Goal: Task Accomplishment & Management: Complete application form

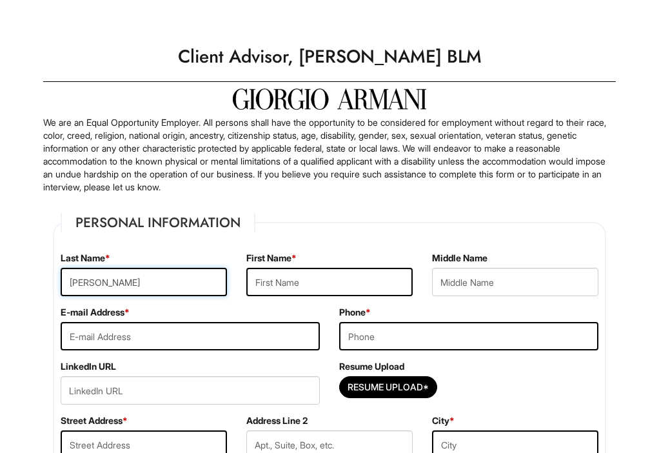
type input "[PERSON_NAME]"
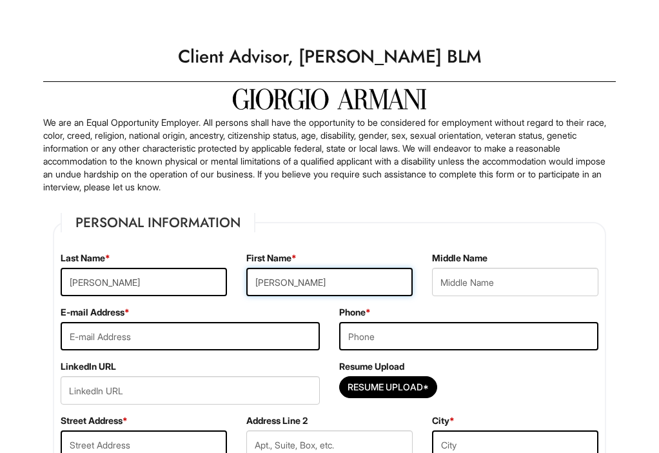
type input "[PERSON_NAME]"
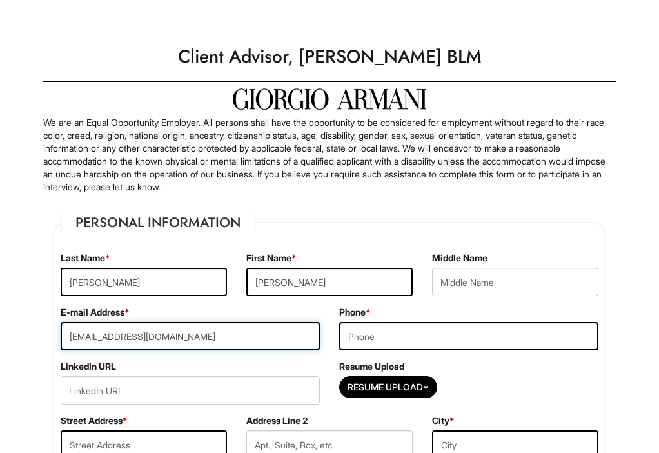
type input "[EMAIL_ADDRESS][DOMAIN_NAME]"
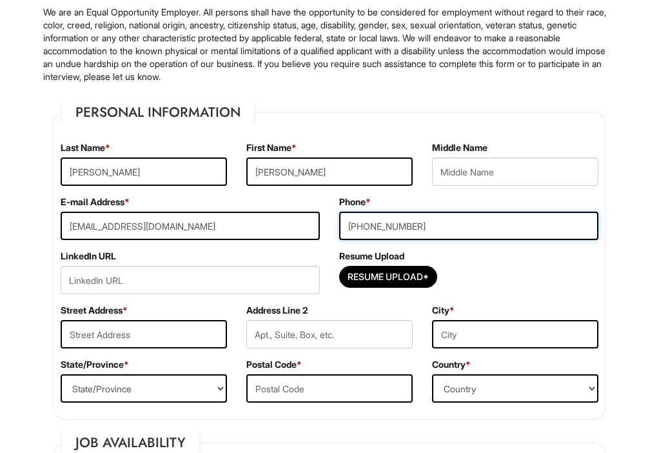
scroll to position [113, 0]
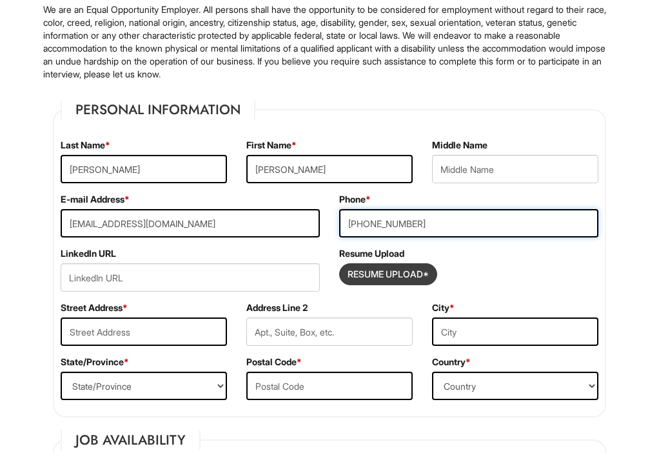
type input "[PHONE_NUMBER]"
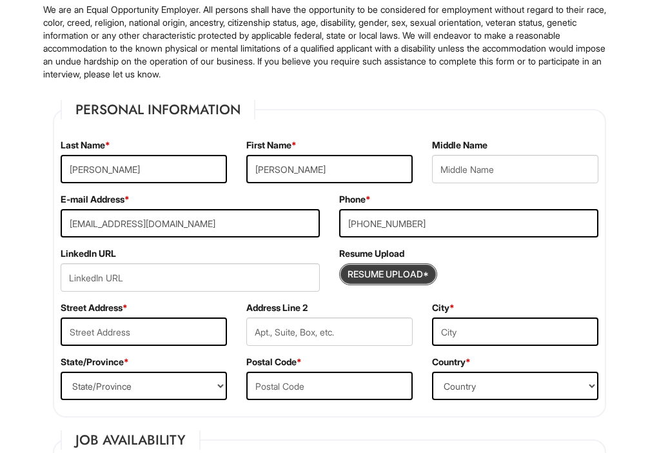
click at [399, 277] on input "Resume Upload*" at bounding box center [388, 274] width 97 height 21
type input "C:\fakepath\[PERSON_NAME] 2025.docx"
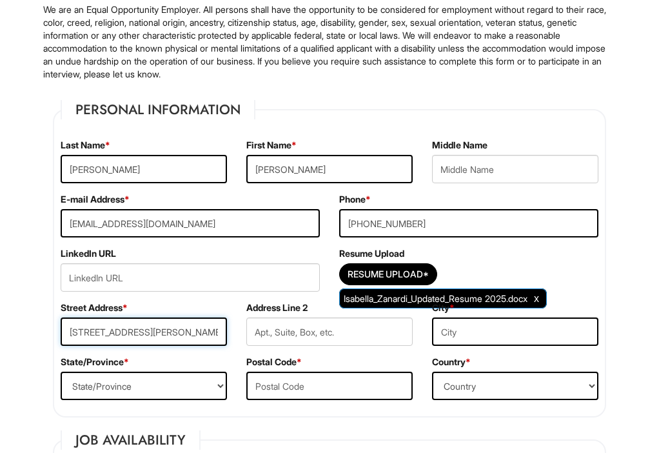
type input "[STREET_ADDRESS][PERSON_NAME]"
select select "DC"
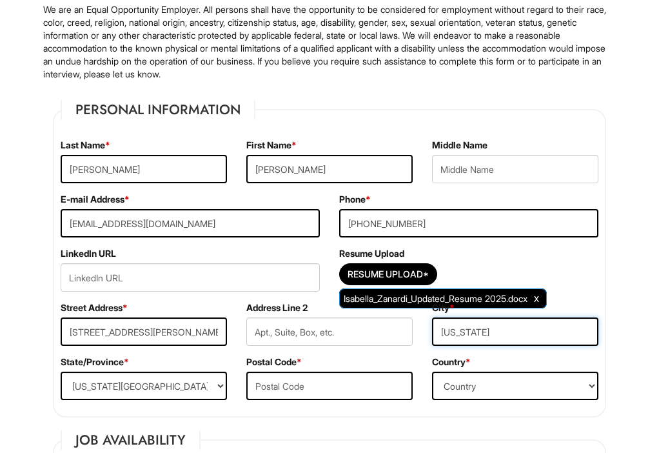
type input "[US_STATE]"
type input "20016"
select select "[GEOGRAPHIC_DATA]"
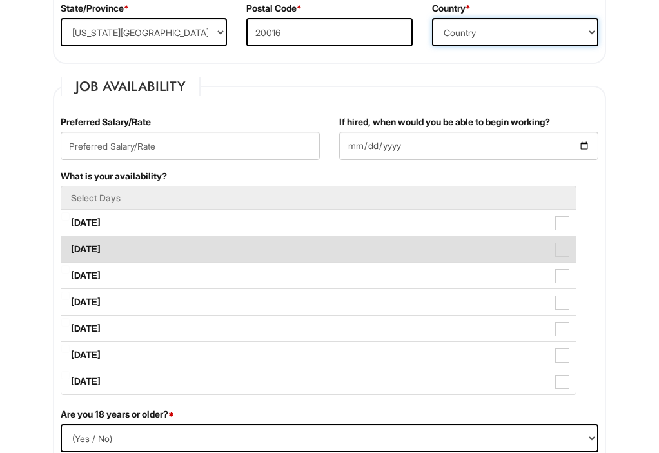
scroll to position [467, 0]
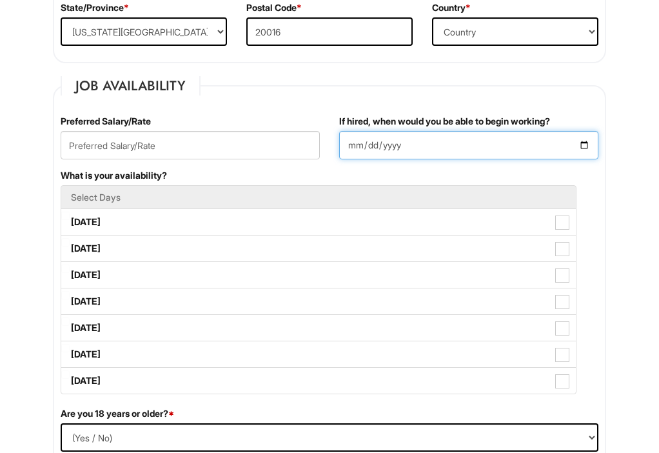
click at [434, 152] on input "If hired, when would you be able to begin working?" at bounding box center [468, 145] width 259 height 28
type input "[DATE]"
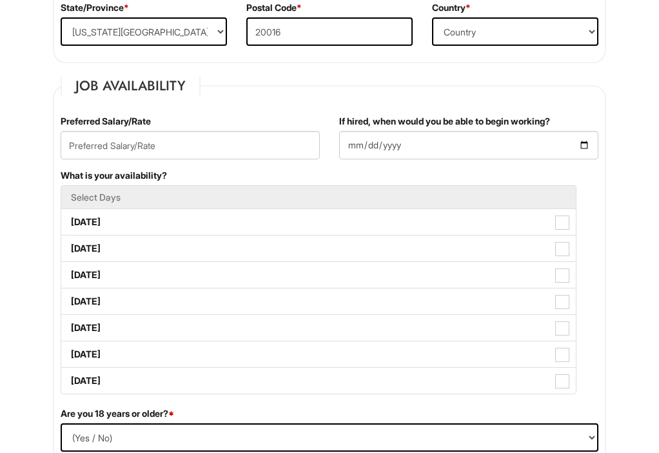
click at [450, 177] on div "What is your availability? Select Days [DATE] [DATE] [DATE] [DATE] [DATE] [DATE…" at bounding box center [329, 288] width 557 height 238
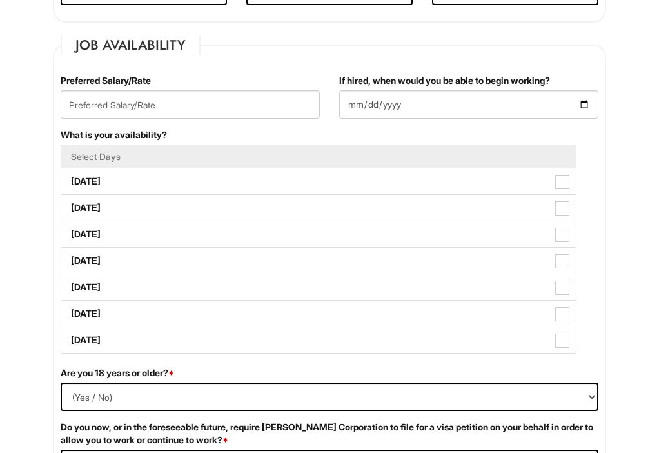
scroll to position [513, 0]
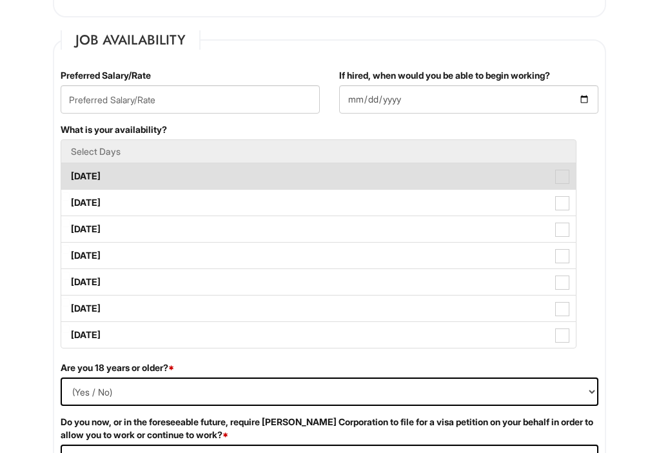
click at [553, 183] on label "[DATE]" at bounding box center [318, 176] width 515 height 26
click at [70, 174] on Available_Monday "[DATE]" at bounding box center [65, 170] width 8 height 8
checkbox Available_Monday "true"
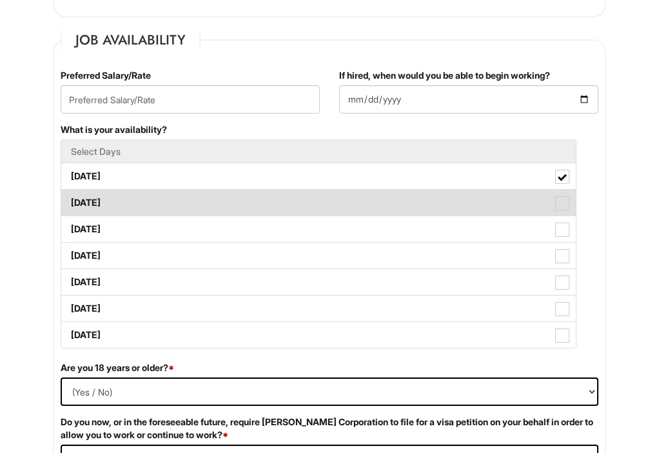
click at [550, 196] on label "[DATE]" at bounding box center [318, 203] width 515 height 26
click at [70, 196] on Available_Tuesday "[DATE]" at bounding box center [65, 196] width 8 height 8
checkbox Available_Tuesday "true"
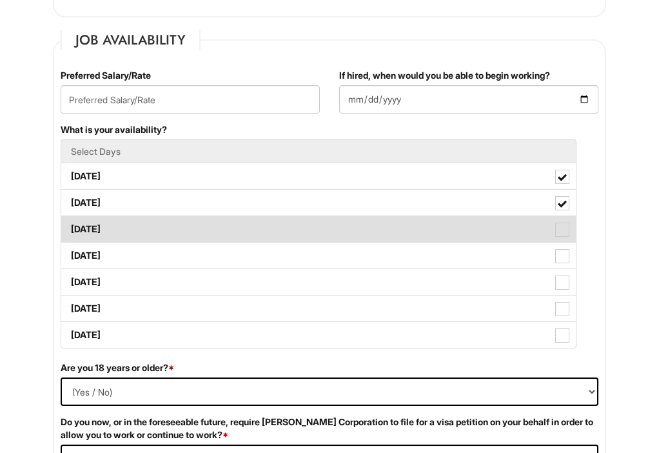
click at [550, 223] on label "[DATE]" at bounding box center [318, 229] width 515 height 26
click at [70, 223] on Available_Wednesday "[DATE]" at bounding box center [65, 223] width 8 height 8
checkbox Available_Wednesday "true"
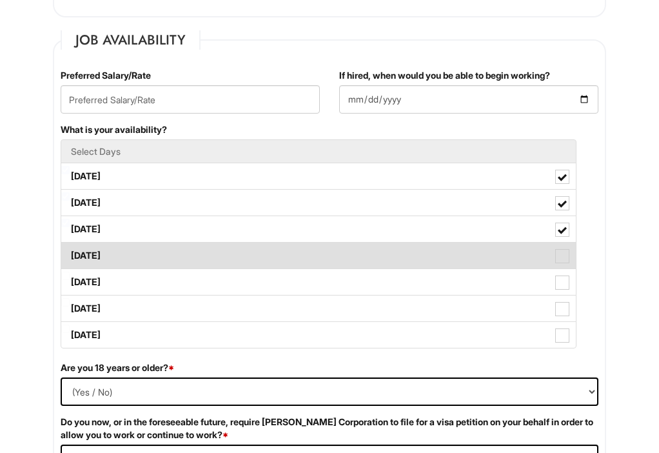
click at [550, 256] on label "[DATE]" at bounding box center [318, 256] width 515 height 26
click at [70, 254] on Available_Thursday "[DATE]" at bounding box center [65, 249] width 8 height 8
checkbox Available_Thursday "true"
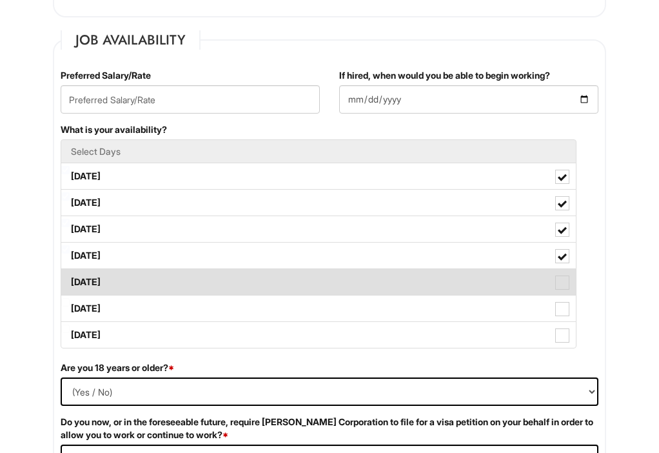
click at [550, 281] on label "[DATE]" at bounding box center [318, 282] width 515 height 26
click at [70, 280] on Available_Friday "[DATE]" at bounding box center [65, 276] width 8 height 8
checkbox Available_Friday "true"
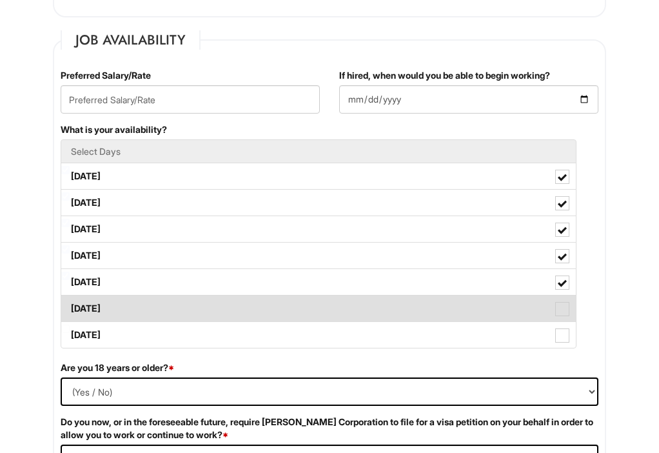
click at [543, 305] on label "[DATE]" at bounding box center [318, 309] width 515 height 26
click at [70, 305] on Available_Saturday "[DATE]" at bounding box center [65, 302] width 8 height 8
checkbox Available_Saturday "true"
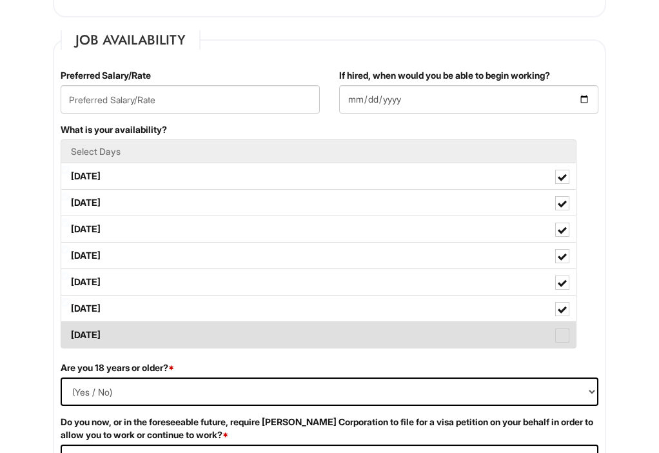
click at [543, 332] on label "[DATE]" at bounding box center [318, 335] width 515 height 26
click at [70, 332] on Available_Sunday "[DATE]" at bounding box center [65, 329] width 8 height 8
checkbox Available_Sunday "true"
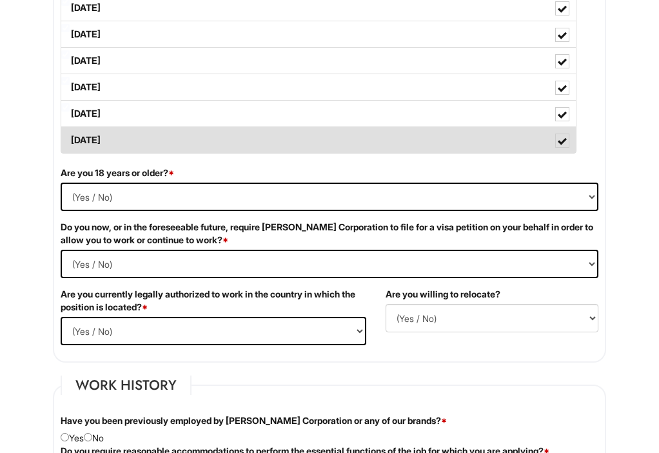
scroll to position [708, 0]
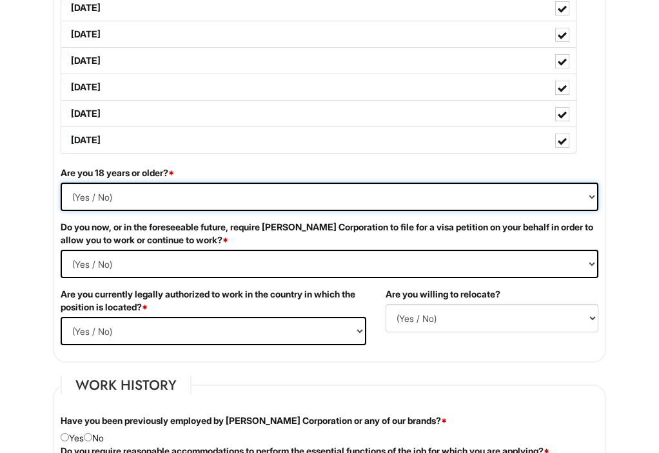
select select "Yes"
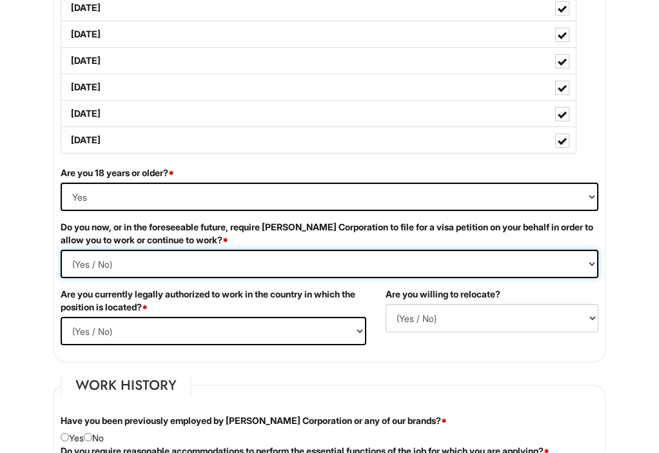
select Required "No"
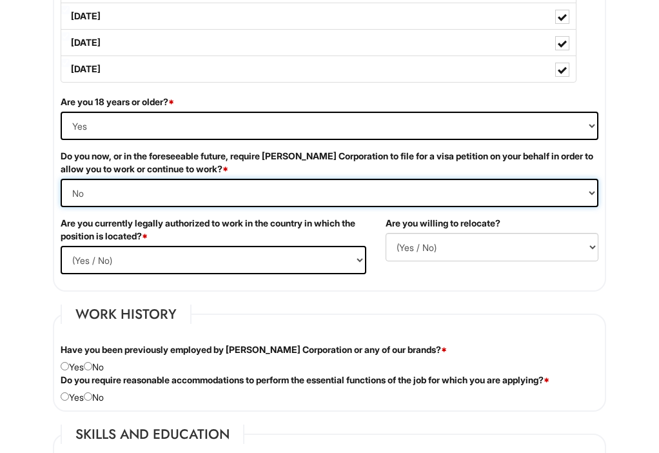
scroll to position [783, 0]
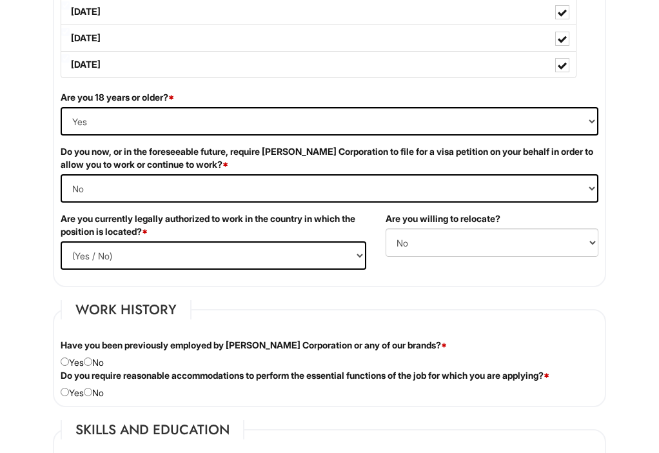
click at [430, 219] on label "Are you willing to relocate?" at bounding box center [443, 218] width 115 height 13
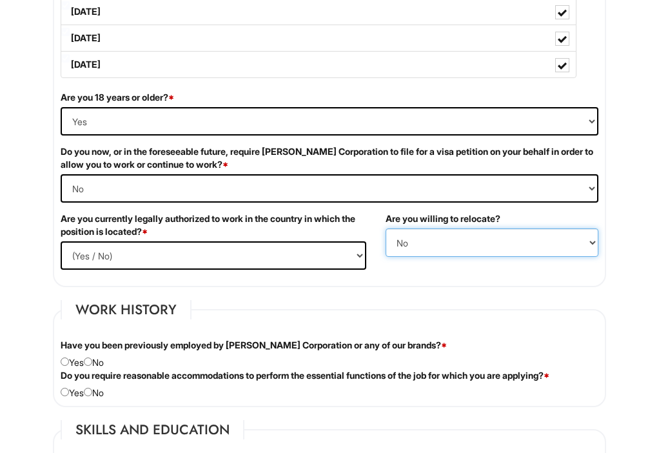
select select "Y"
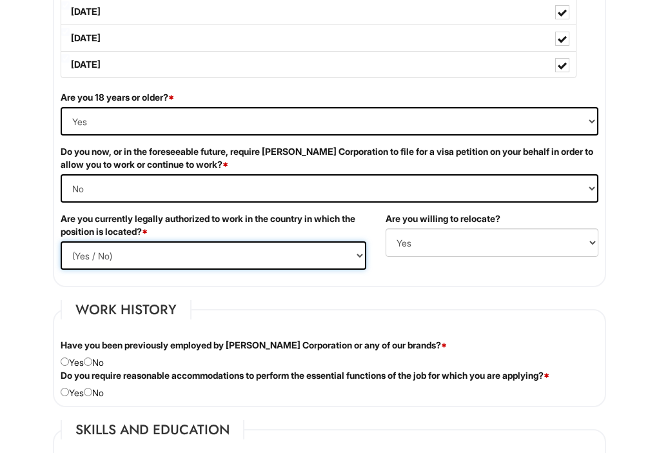
select select "Yes"
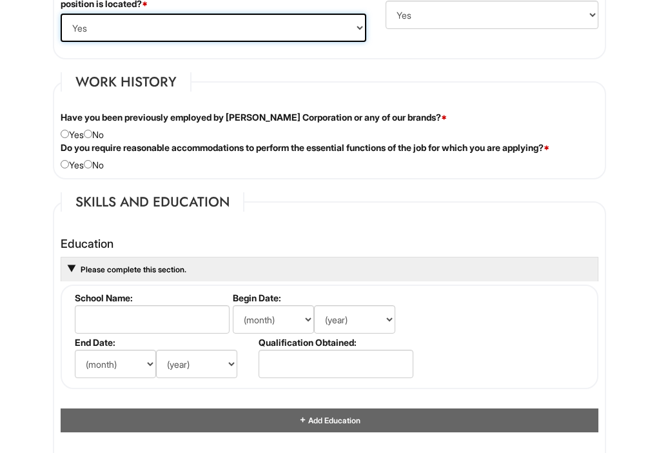
scroll to position [1011, 0]
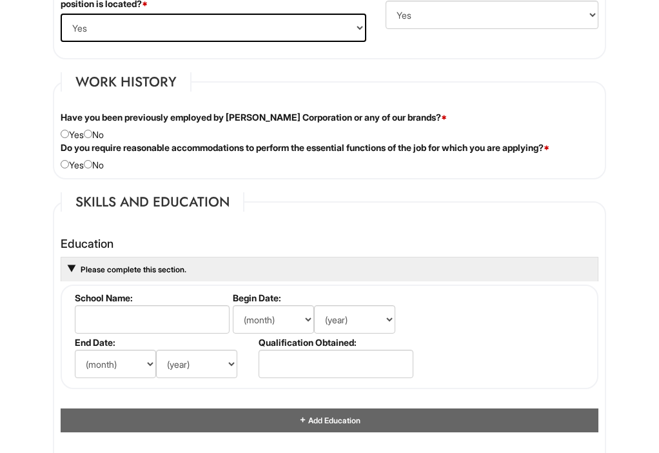
click at [97, 139] on div "Have you been previously employed by [PERSON_NAME] Corporation or any of our br…" at bounding box center [329, 126] width 557 height 30
click at [92, 132] on input "radio" at bounding box center [88, 134] width 8 height 8
radio input "true"
click at [92, 165] on input "radio" at bounding box center [88, 164] width 8 height 8
radio input "true"
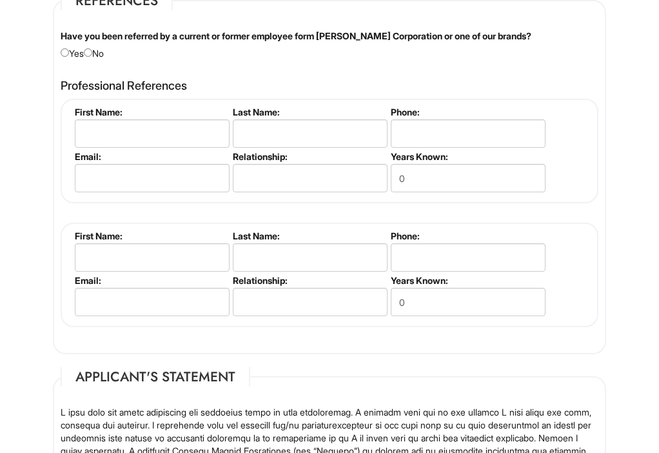
scroll to position [1549, 0]
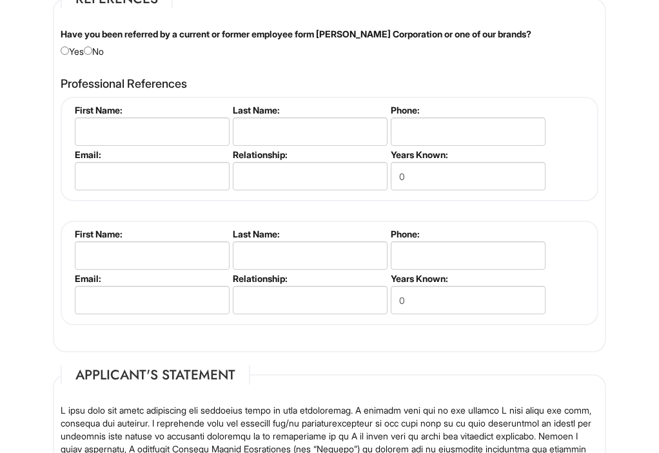
click at [96, 55] on fieldset "References Have you been referred by a current or former employee form [PERSON_…" at bounding box center [330, 170] width 554 height 363
click at [92, 51] on input "radio" at bounding box center [88, 50] width 8 height 8
radio input "true"
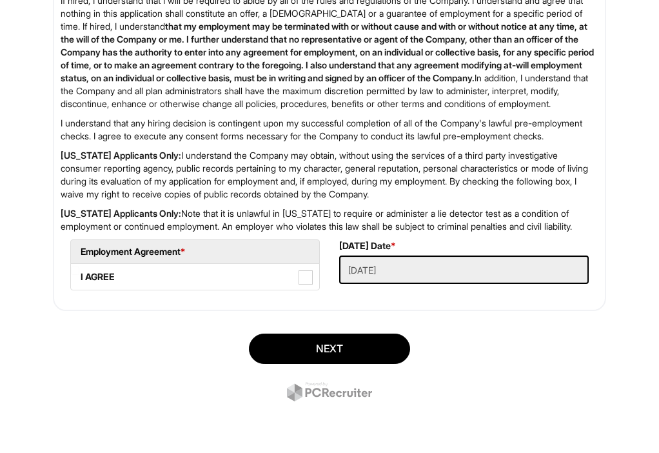
scroll to position [2114, 0]
